Goal: Share content

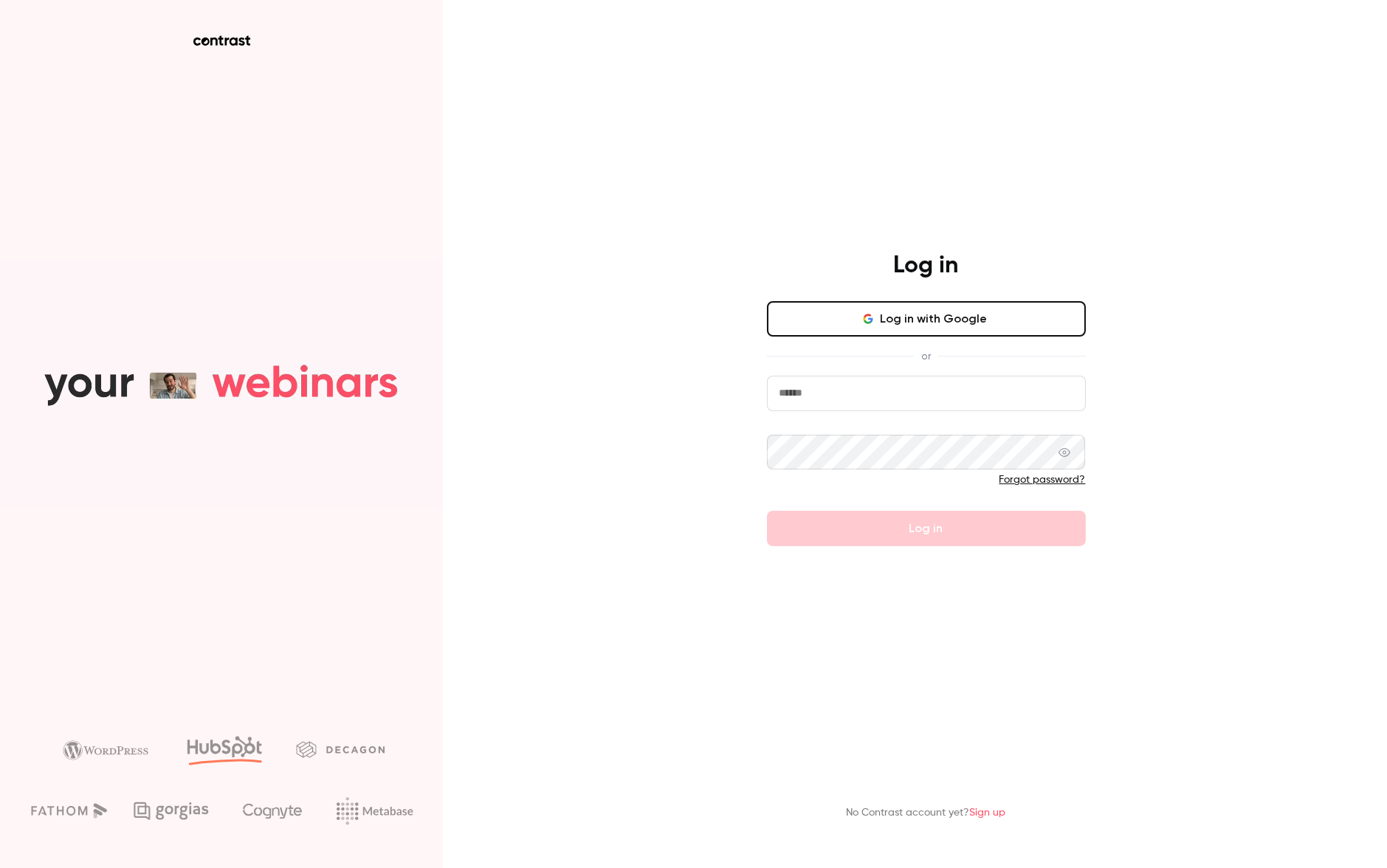
click at [951, 395] on input "email" at bounding box center [927, 393] width 319 height 35
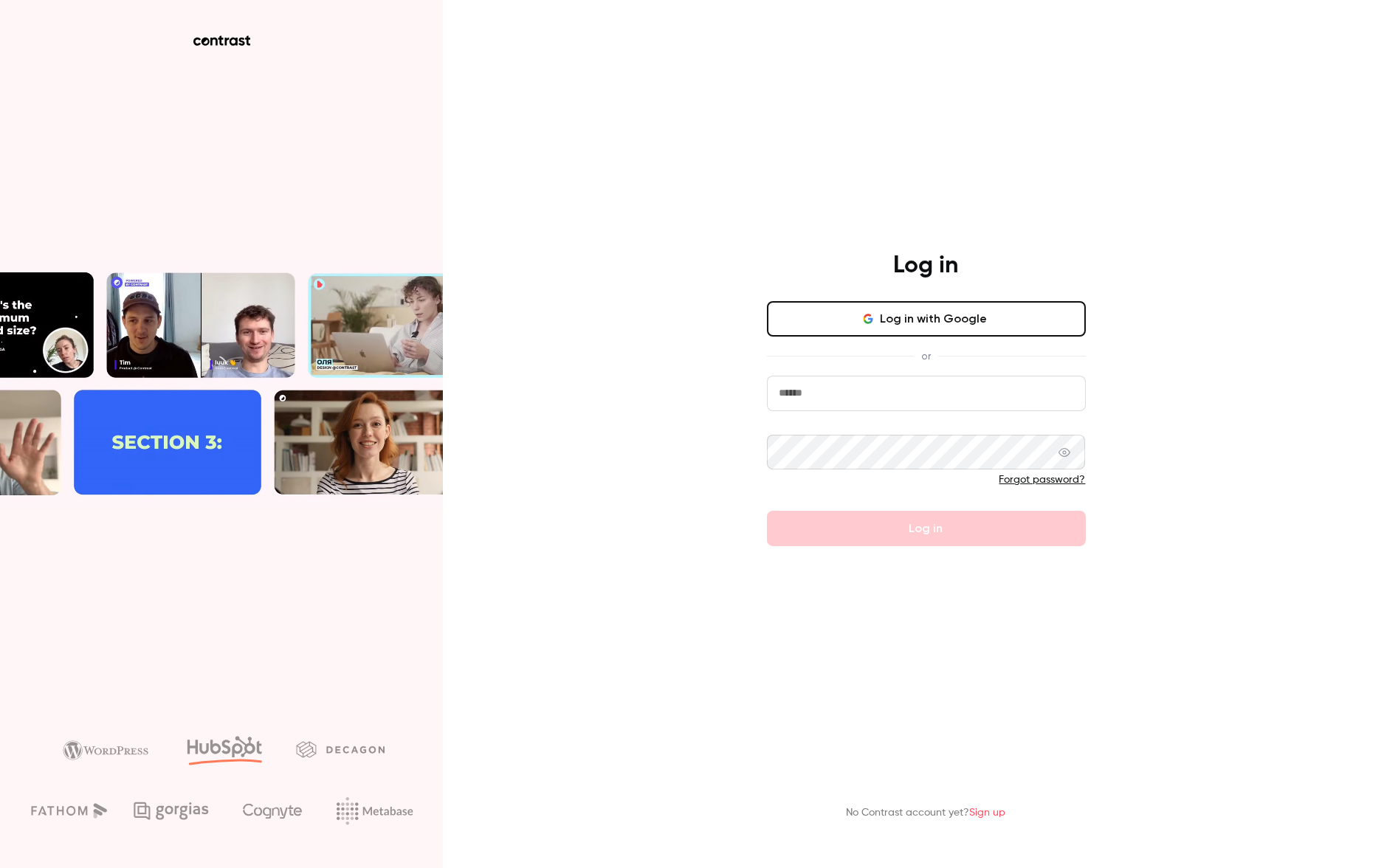
click at [0, 867] on com-1password-button at bounding box center [0, 868] width 0 height 0
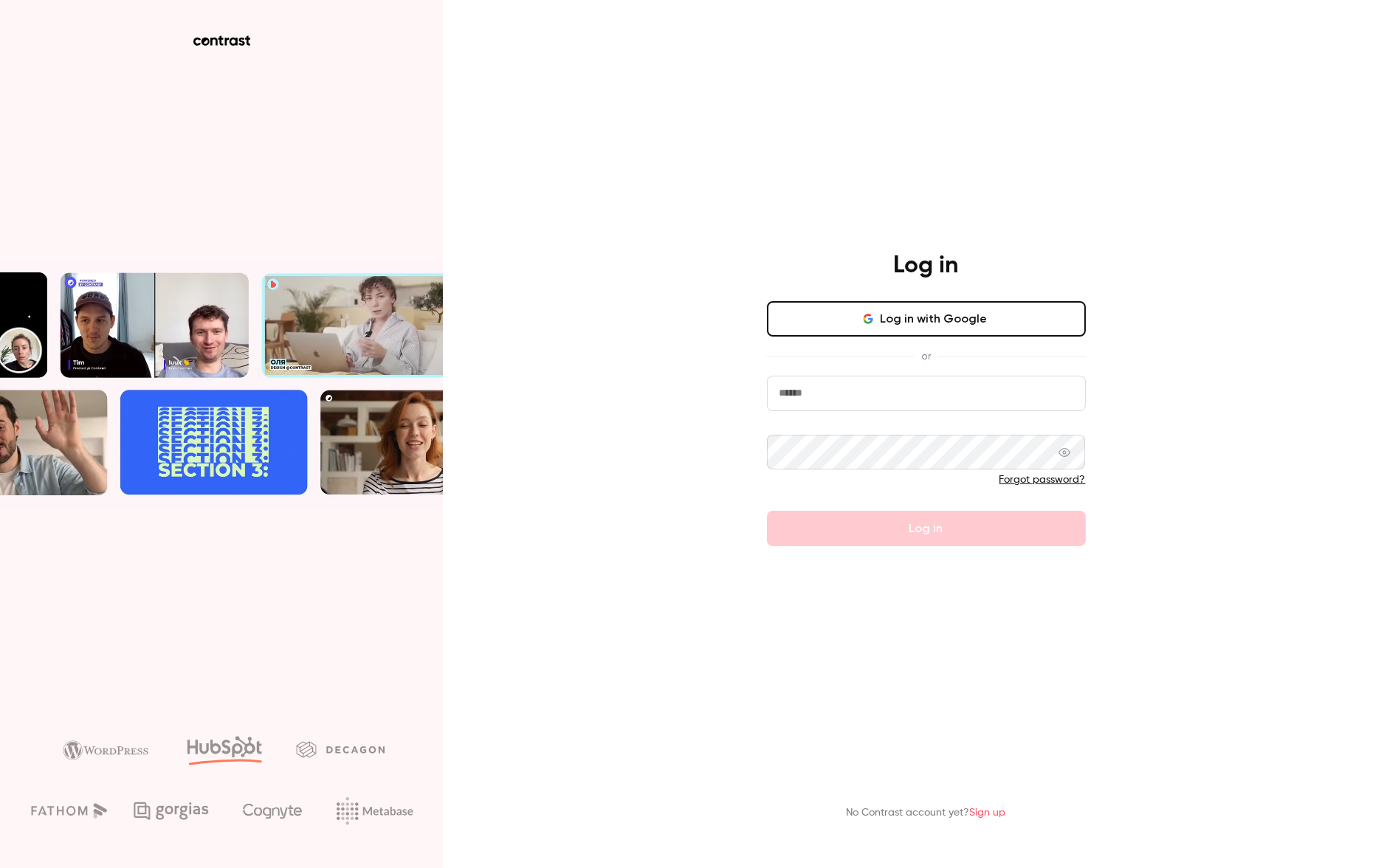
type input "**********"
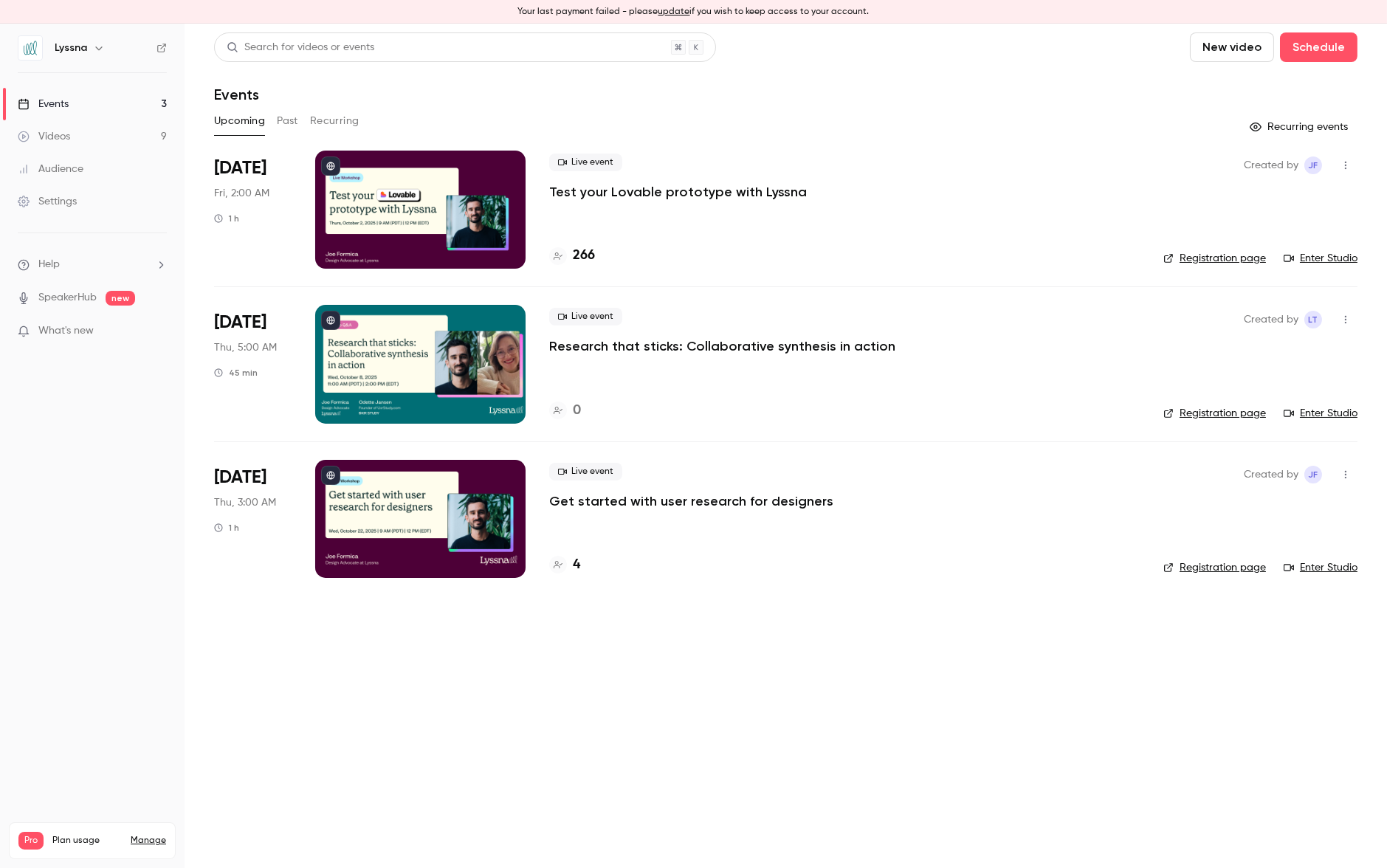
click at [731, 348] on p "Research that sticks: Collaborative synthesis in action" at bounding box center [722, 346] width 347 height 18
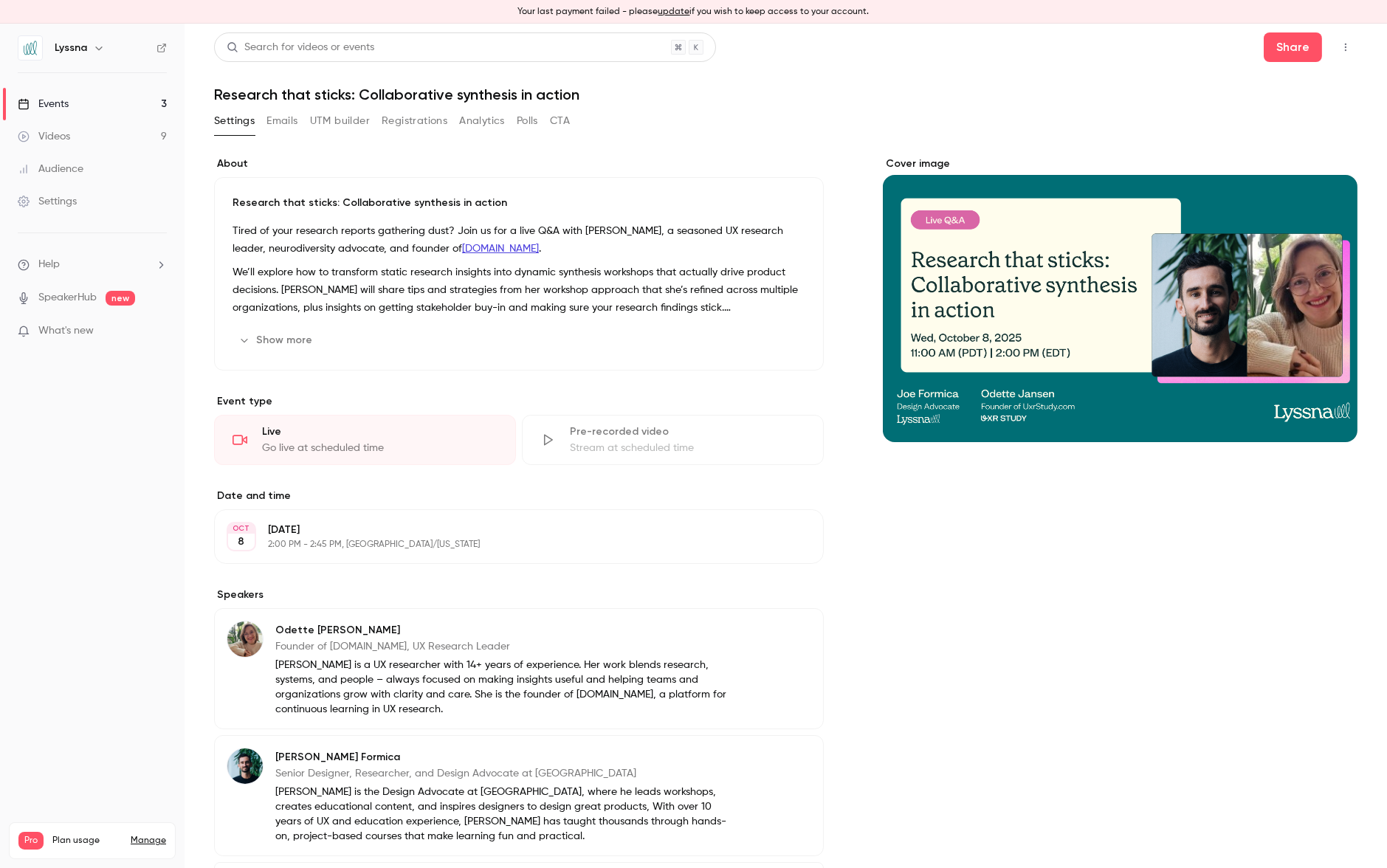
click at [668, 8] on button "update" at bounding box center [674, 11] width 32 height 13
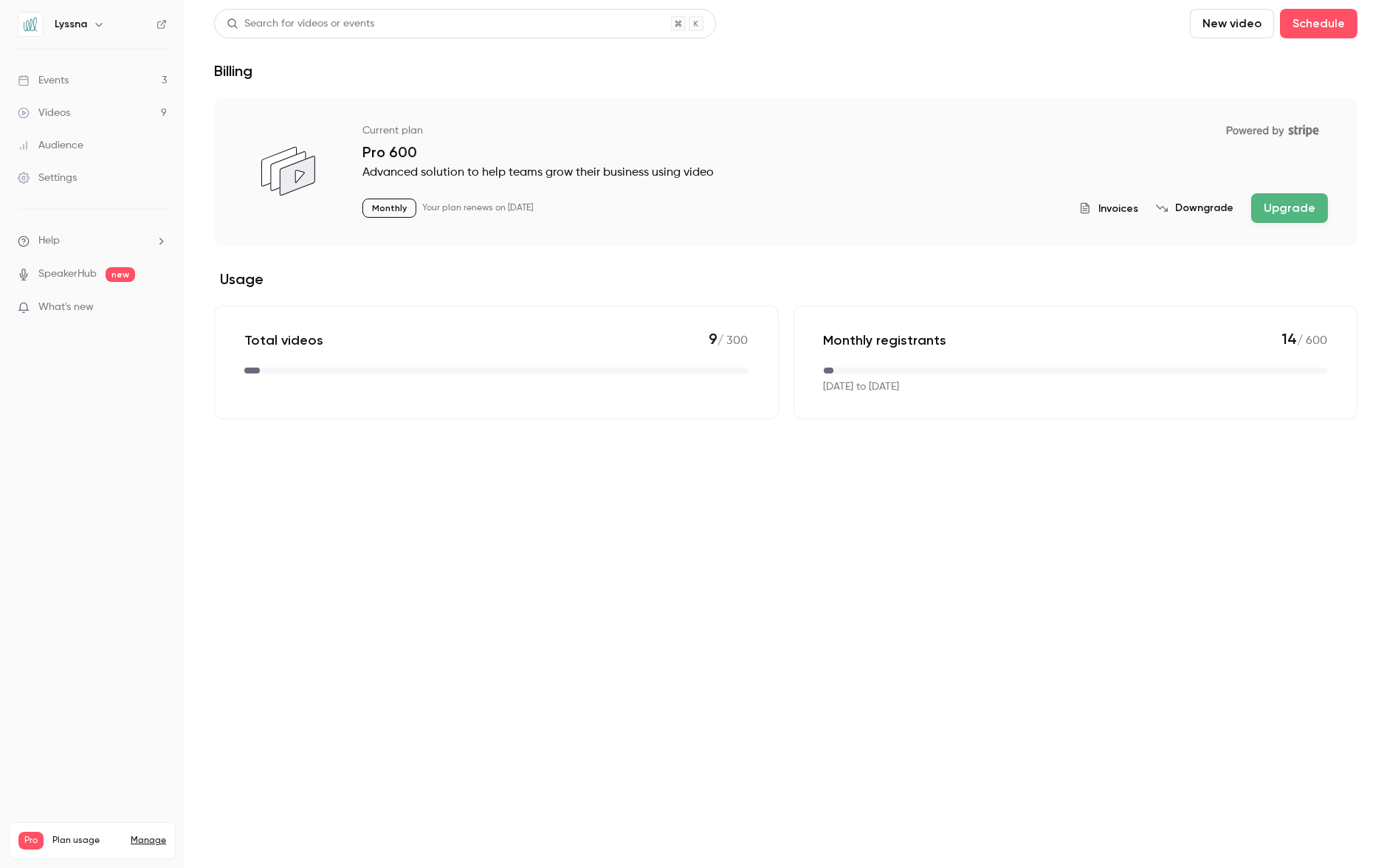
click at [67, 78] on div "Events" at bounding box center [43, 80] width 51 height 15
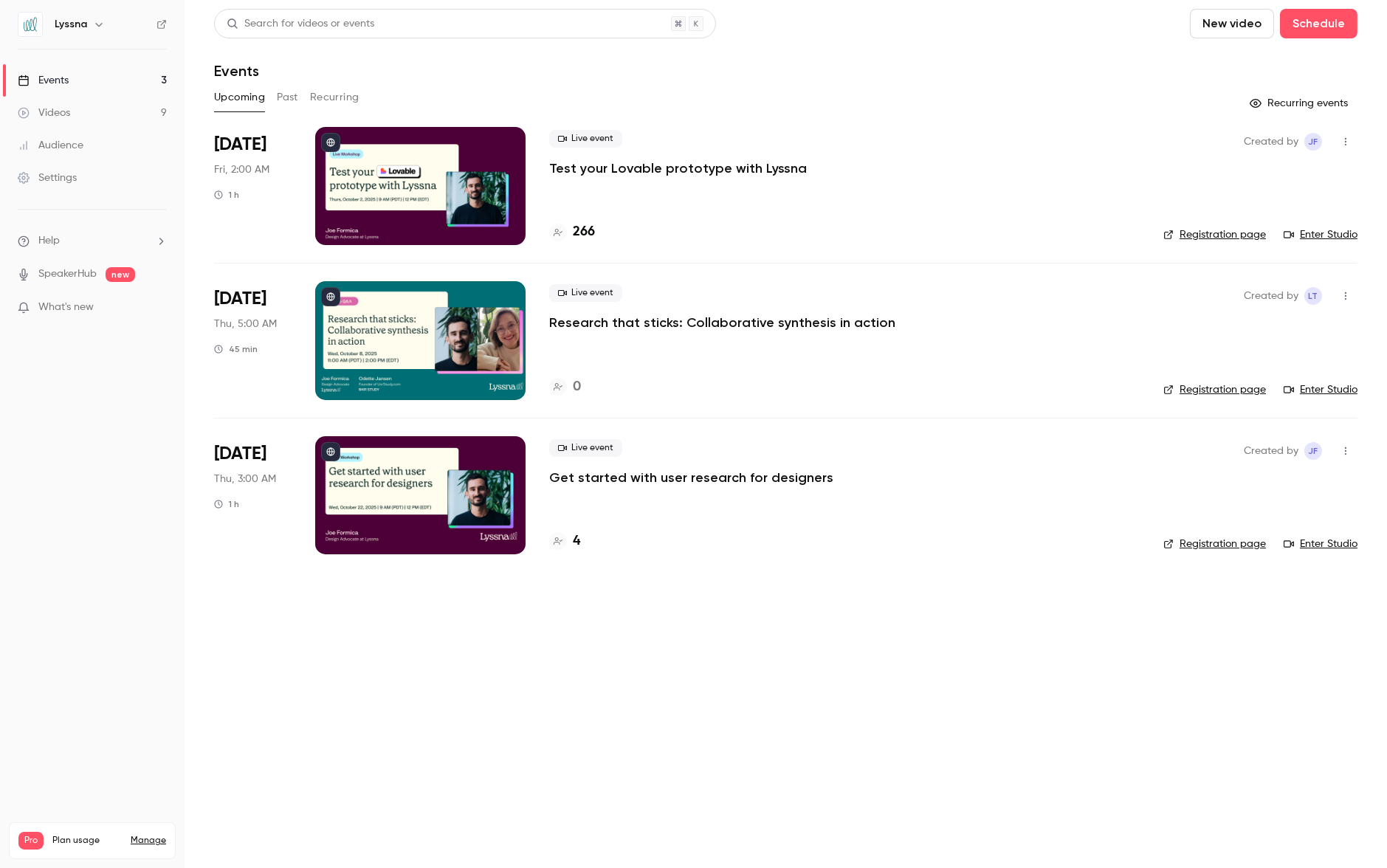
click at [743, 326] on p "Research that sticks: Collaborative synthesis in action" at bounding box center [722, 322] width 347 height 18
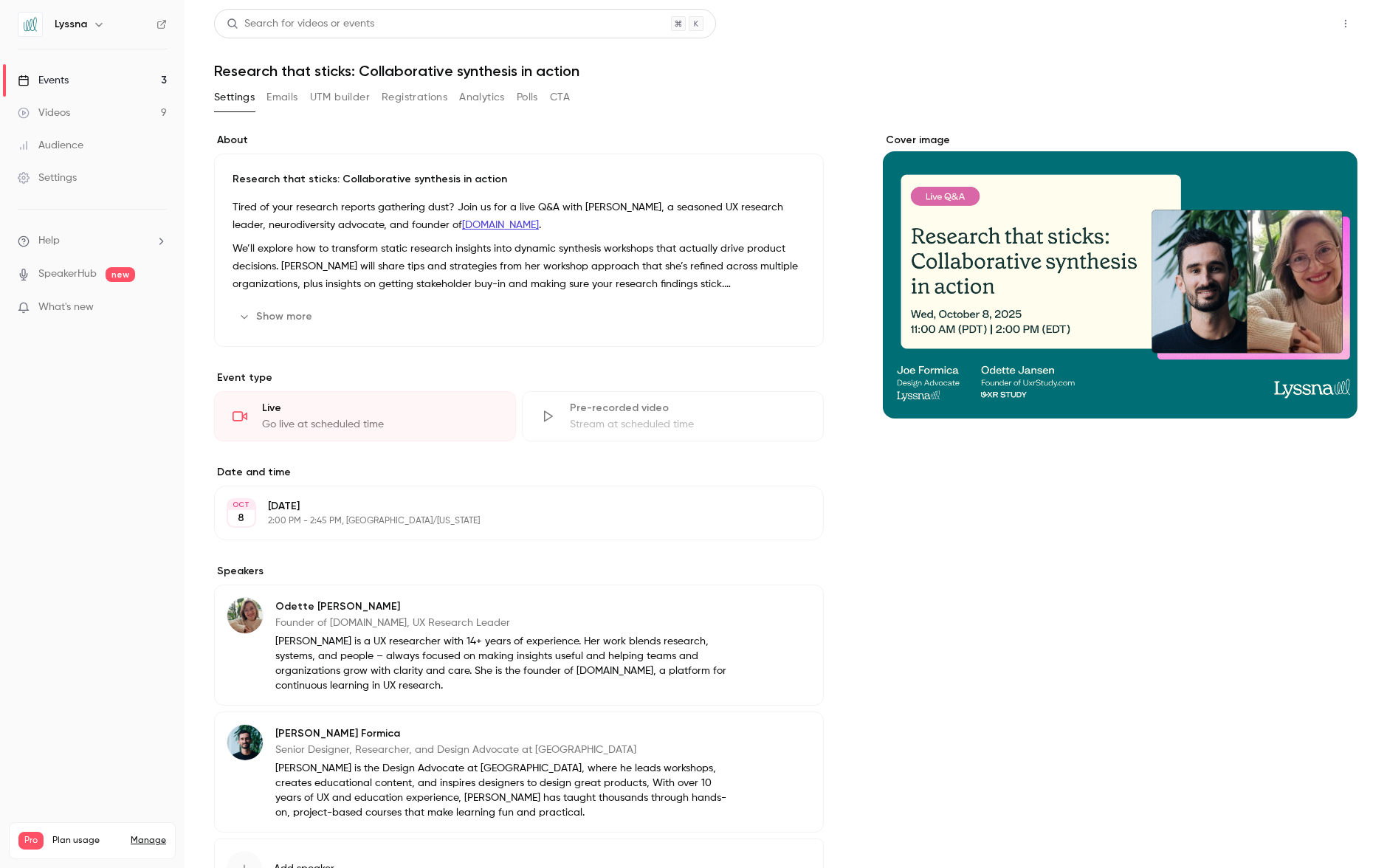
click at [1281, 23] on button "Share" at bounding box center [1293, 23] width 59 height 29
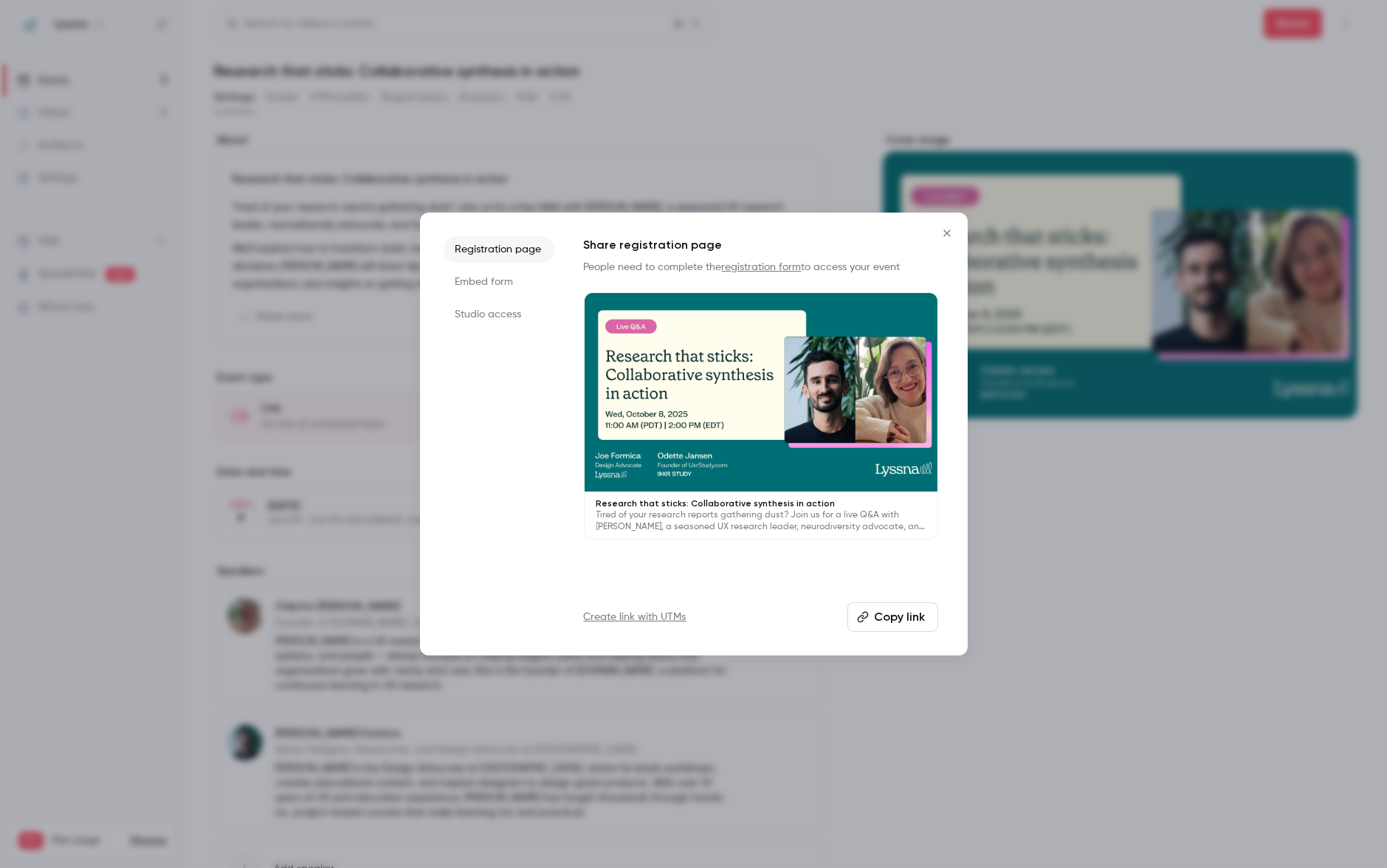
click at [518, 305] on li "Studio access" at bounding box center [499, 314] width 110 height 27
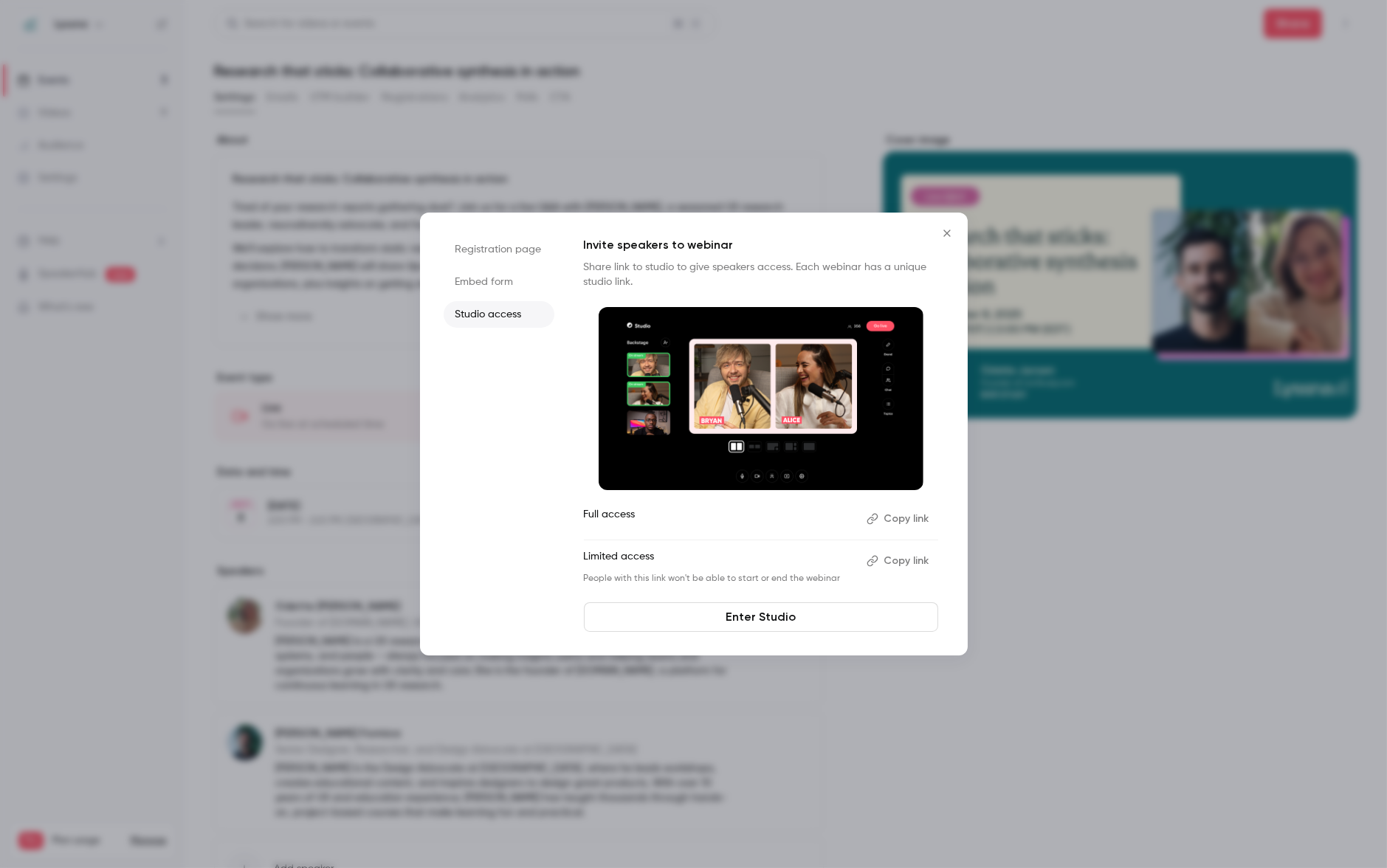
click at [904, 525] on button "Copy link" at bounding box center [899, 518] width 78 height 23
click at [941, 228] on icon "Close" at bounding box center [947, 234] width 18 height 12
